Goal: Task Accomplishment & Management: Manage account settings

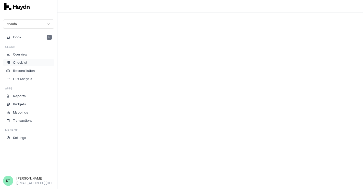
click at [25, 61] on p "Checklist" at bounding box center [20, 62] width 14 height 5
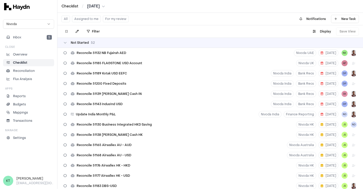
click at [83, 16] on button "Assigned to me" at bounding box center [86, 19] width 29 height 7
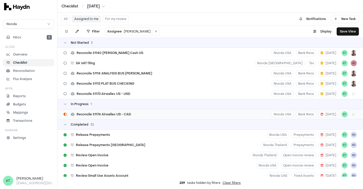
click at [150, 114] on div "Reconcile 51174 Airwallex US - CAD Nivoda USA Bank Recs [DATE] KT" at bounding box center [211, 114] width 306 height 10
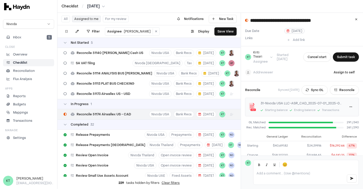
click at [291, 32] on span "[DATE]" at bounding box center [295, 31] width 16 height 4
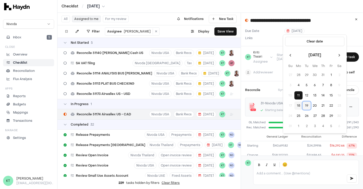
click at [304, 105] on button "19" at bounding box center [307, 105] width 8 height 8
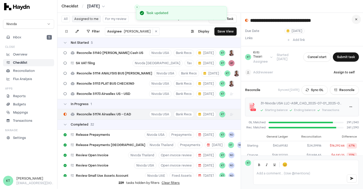
click at [358, 20] on icon at bounding box center [357, 19] width 2 height 3
